Goal: Task Accomplishment & Management: Manage account settings

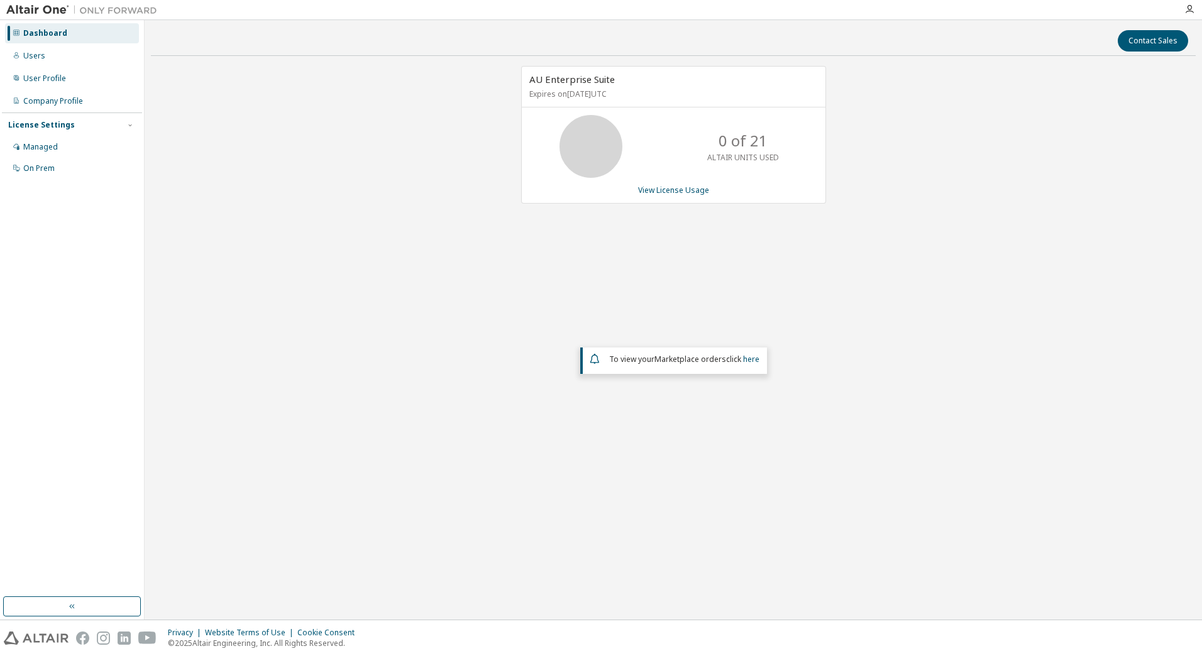
click at [368, 264] on div "AU Enterprise Suite Expires on December 31, 2025 UTC 0 of 21 ALTAIR UNITS USED …" at bounding box center [673, 279] width 1045 height 427
click at [45, 145] on div "Managed" at bounding box center [40, 147] width 35 height 10
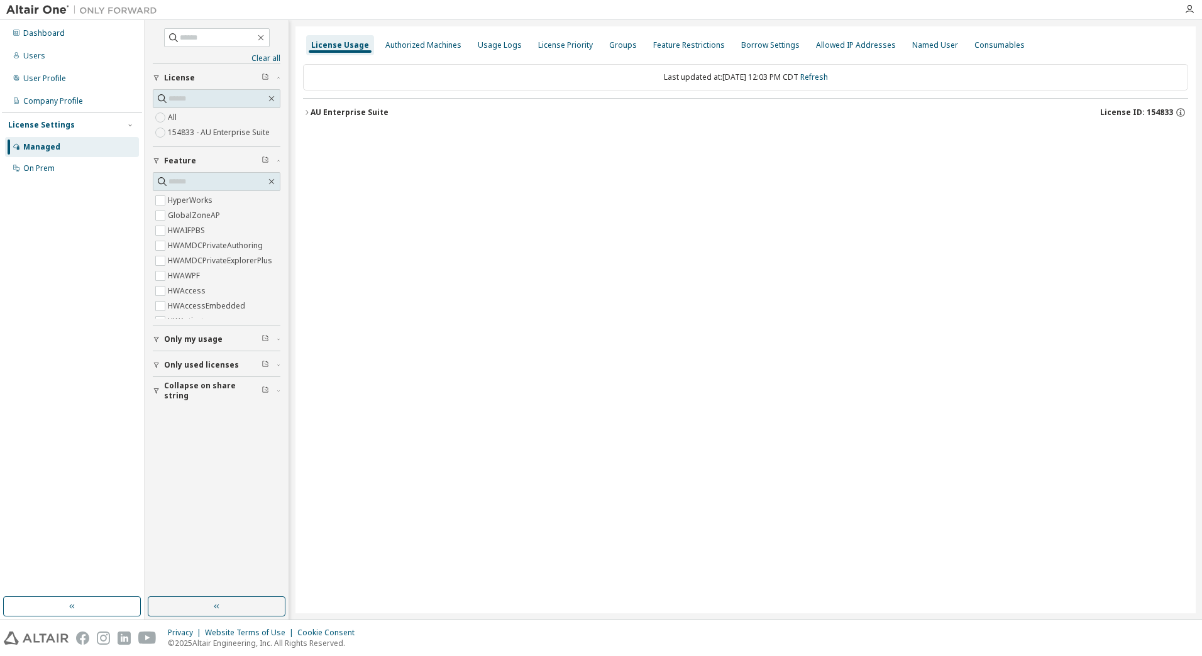
click at [304, 112] on icon "button" at bounding box center [307, 113] width 8 height 8
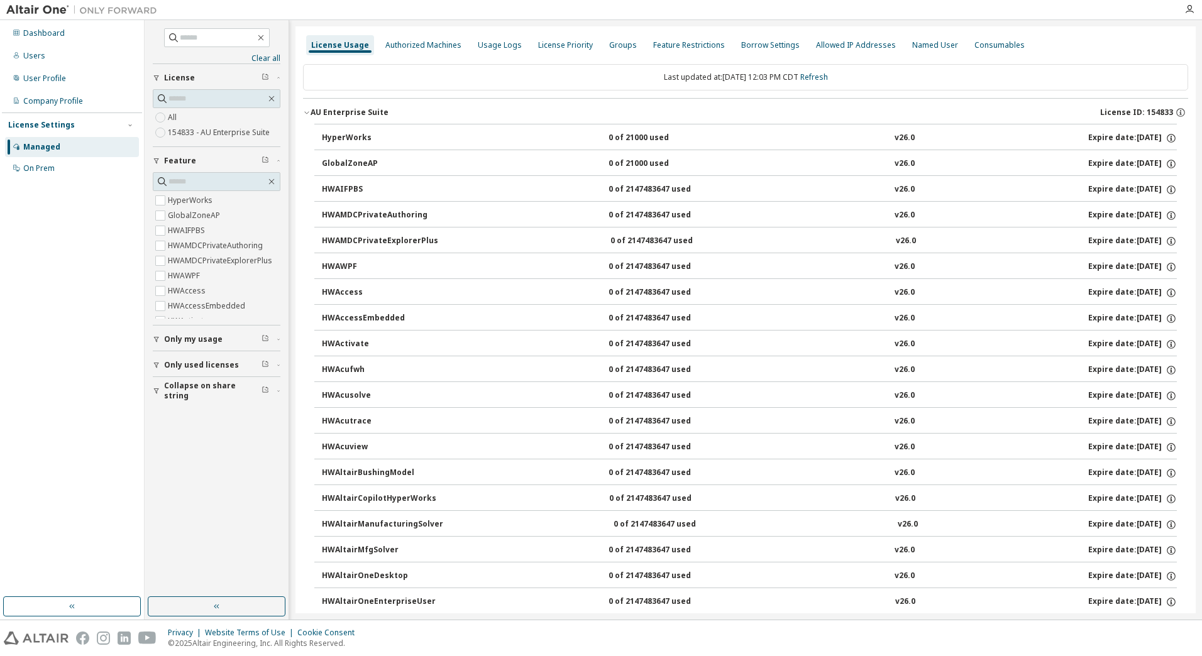
click at [205, 365] on span "Only used licenses" at bounding box center [201, 365] width 75 height 10
click at [560, 45] on div "License Priority" at bounding box center [565, 45] width 55 height 10
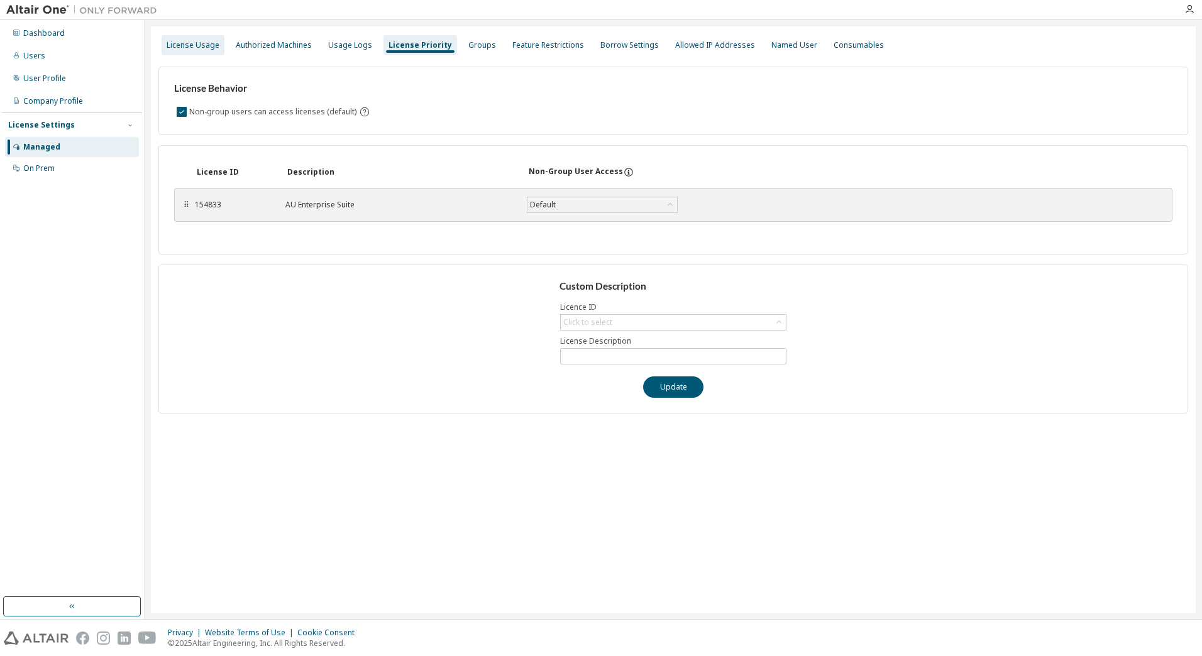
click at [195, 47] on div "License Usage" at bounding box center [193, 45] width 53 height 10
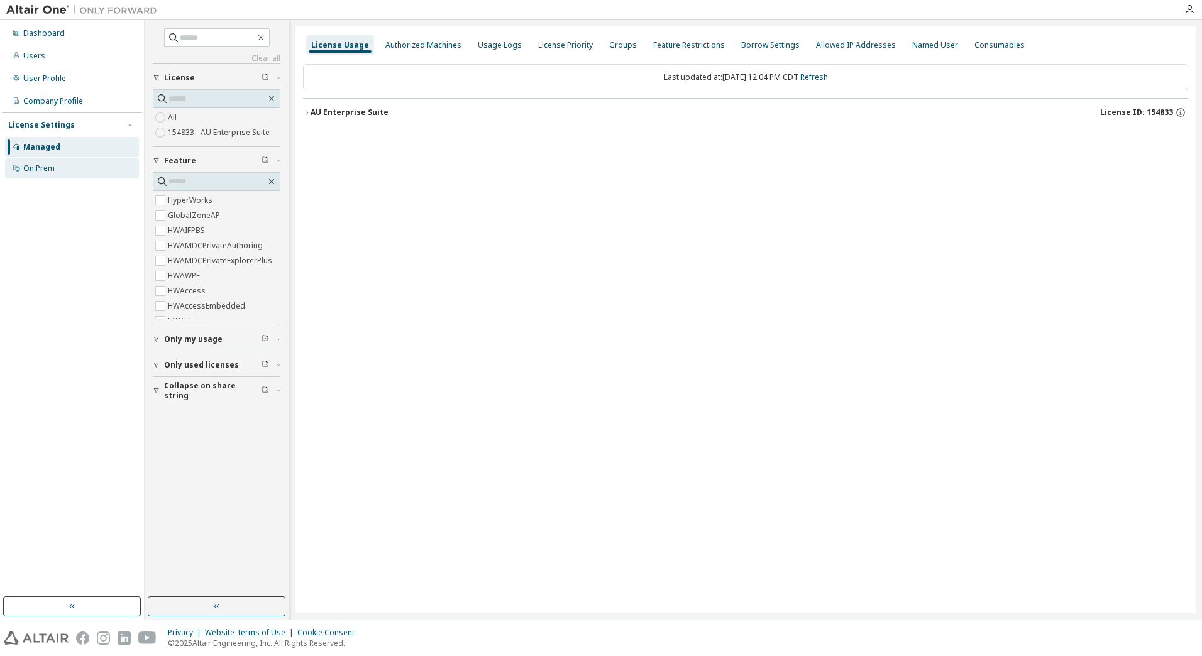
click at [63, 169] on div "On Prem" at bounding box center [72, 168] width 134 height 20
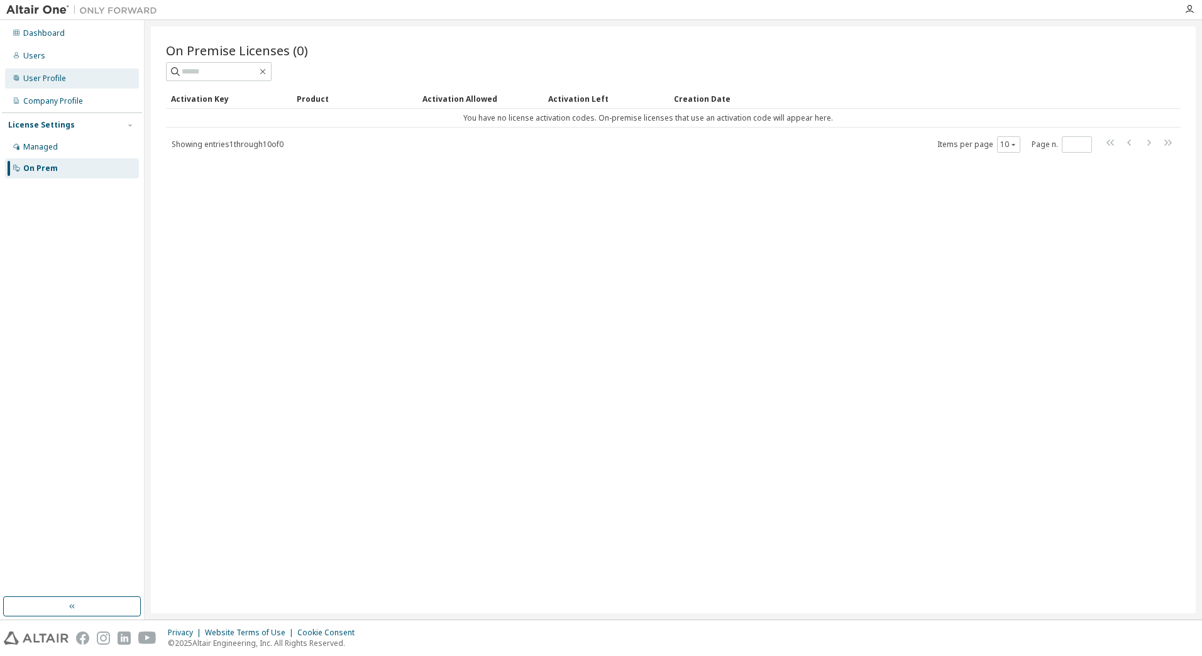
click at [52, 84] on div "User Profile" at bounding box center [72, 79] width 134 height 20
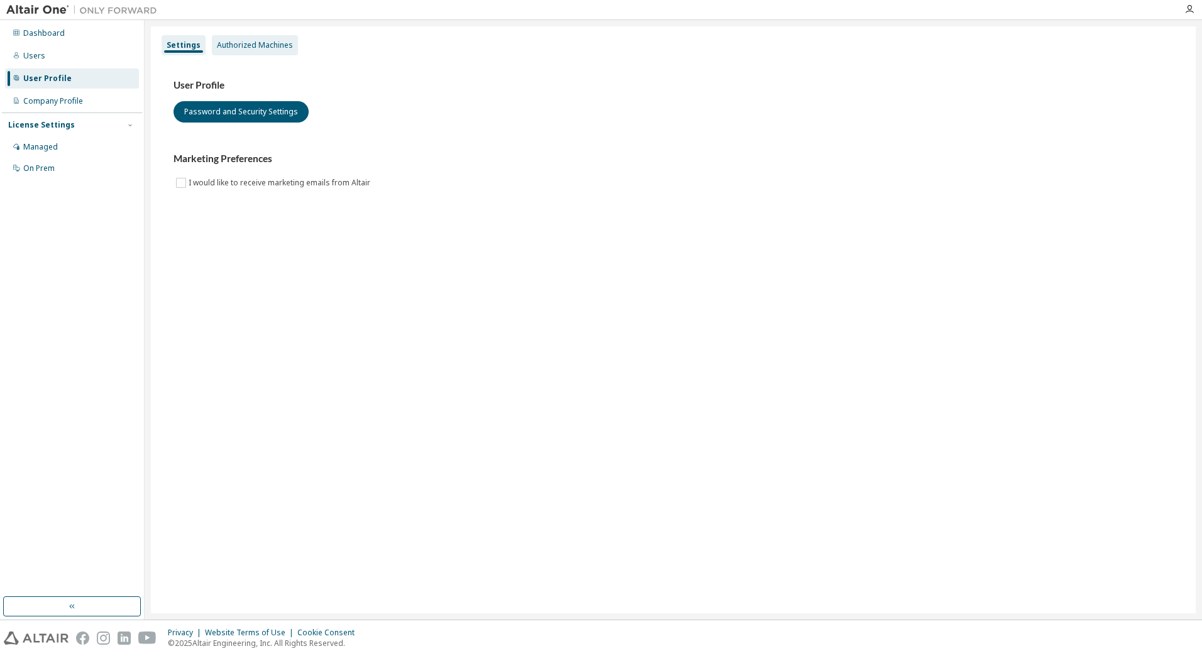
click at [247, 50] on div "Authorized Machines" at bounding box center [255, 45] width 76 height 10
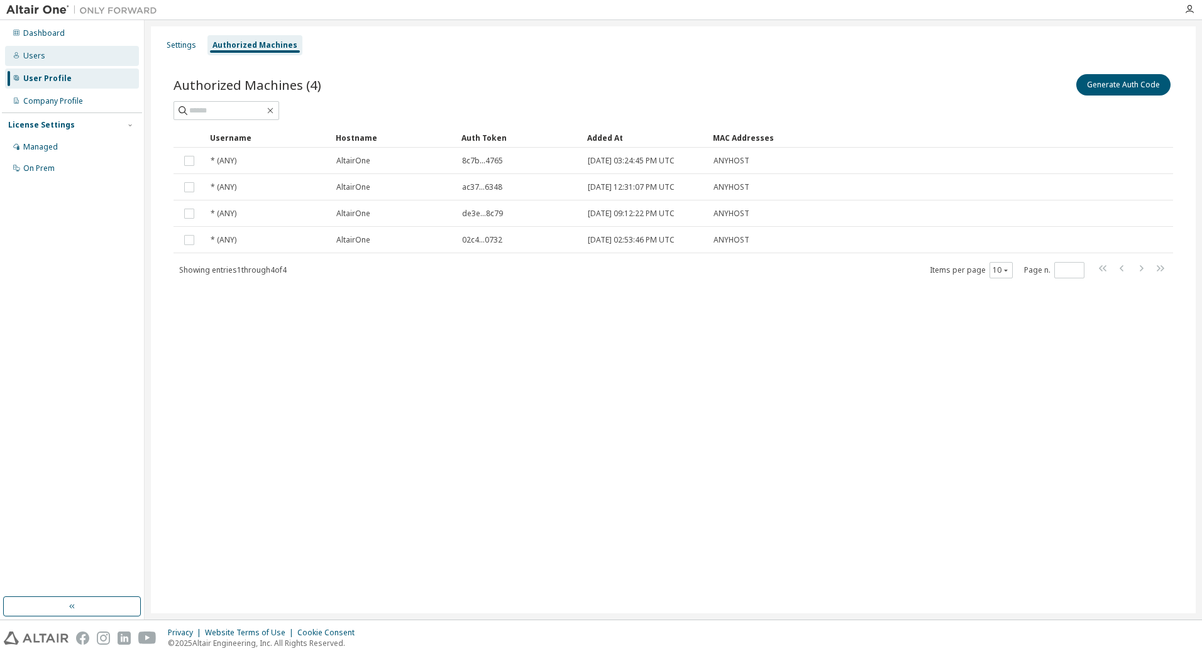
click at [48, 58] on div "Users" at bounding box center [72, 56] width 134 height 20
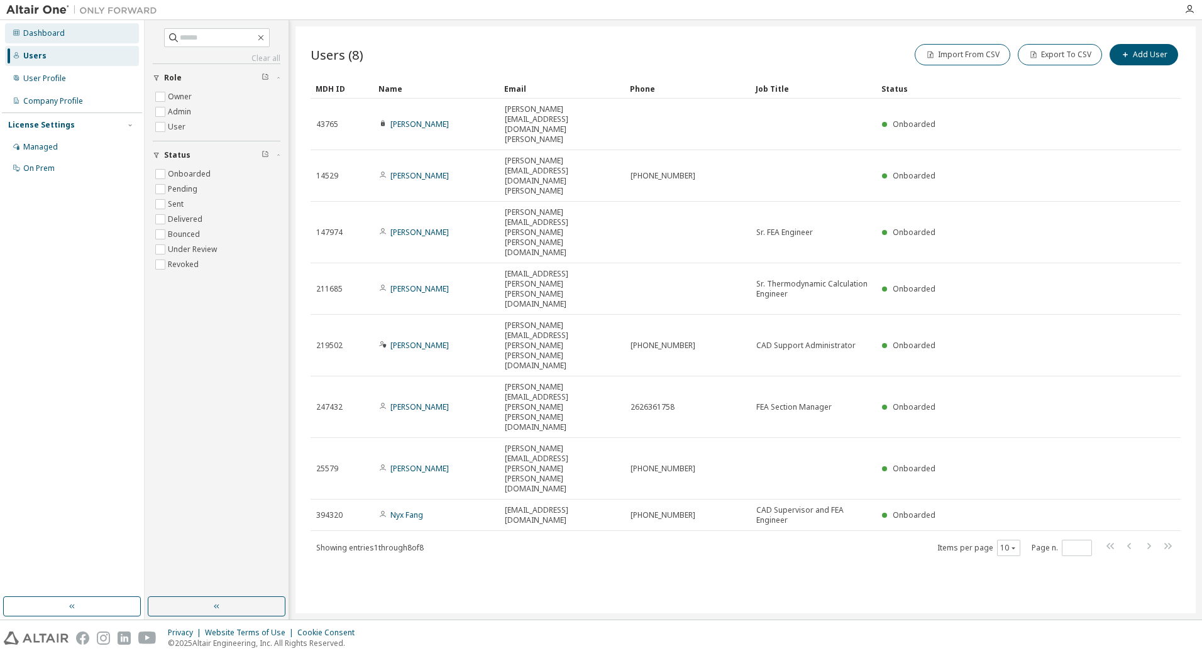
click at [50, 33] on div "Dashboard" at bounding box center [44, 33] width 42 height 10
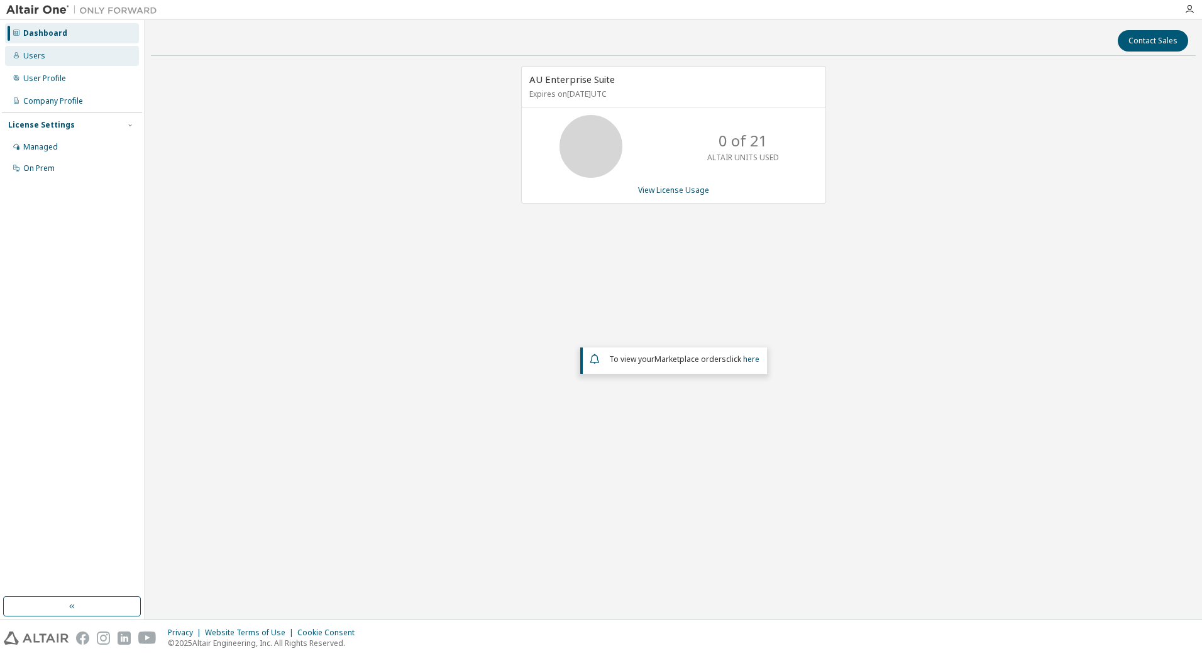
click at [62, 54] on div "Users" at bounding box center [72, 56] width 134 height 20
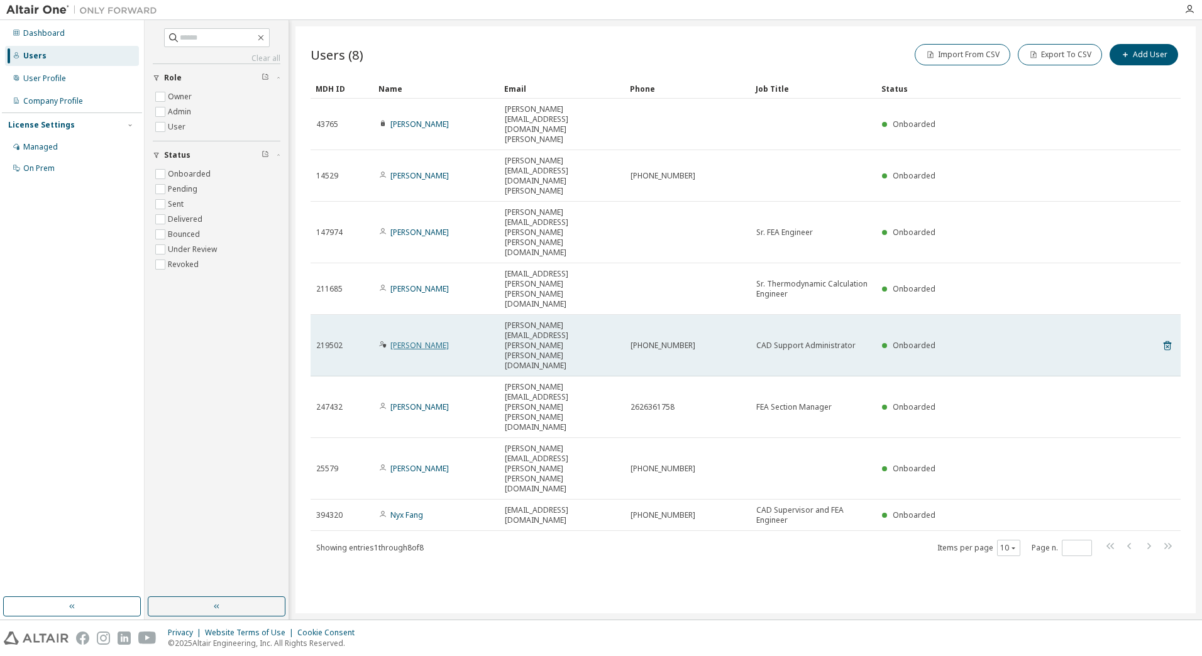
click at [405, 340] on link "Jason Koonce" at bounding box center [419, 345] width 58 height 11
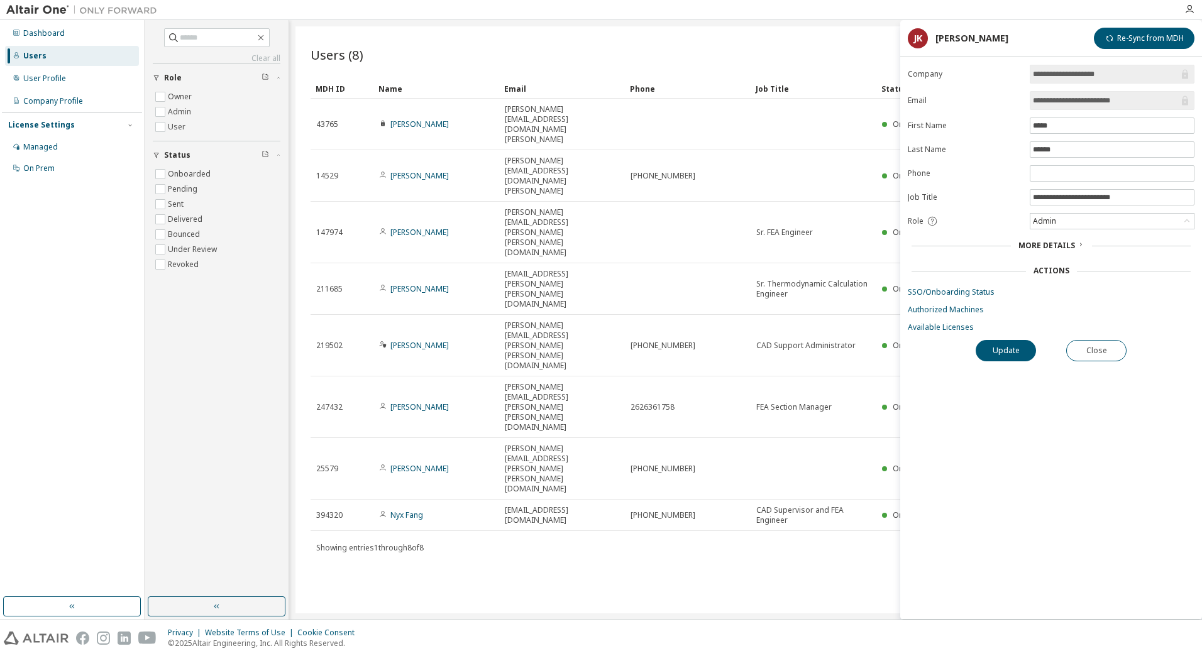
click at [532, 385] on div "Users (8) Import From CSV Export To CSV Add User Clear Load Save Save As Field …" at bounding box center [746, 319] width 900 height 587
click at [63, 12] on img at bounding box center [84, 10] width 157 height 13
click at [115, 9] on img at bounding box center [84, 10] width 157 height 13
click at [68, 33] on div "Dashboard" at bounding box center [72, 33] width 134 height 20
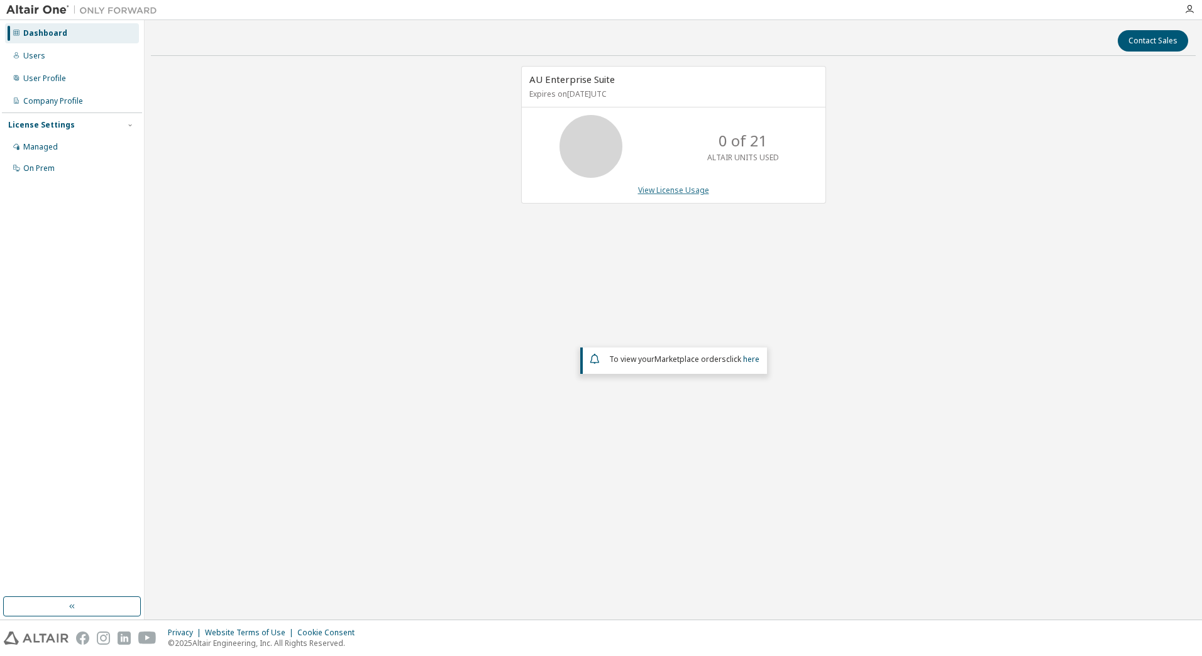
click at [678, 189] on link "View License Usage" at bounding box center [673, 190] width 71 height 11
